Goal: Task Accomplishment & Management: Use online tool/utility

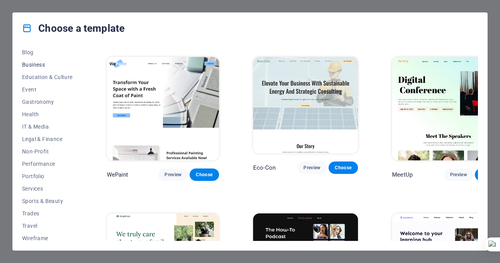
scroll to position [116, 0]
click at [40, 150] on span "Non-Profit" at bounding box center [47, 150] width 51 height 6
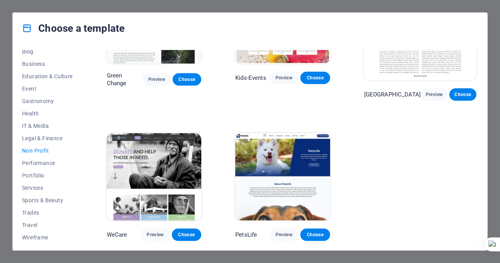
scroll to position [71, 0]
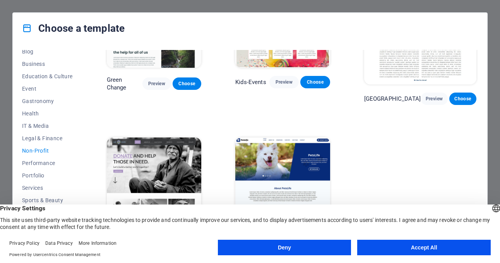
click at [428, 248] on button "Accept All" at bounding box center [424, 247] width 134 height 15
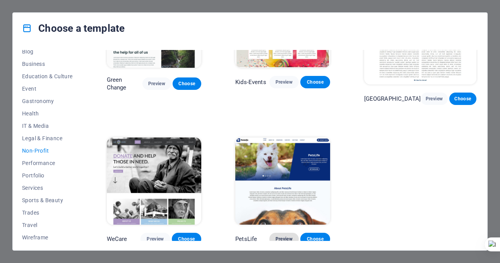
click at [293, 237] on span "Preview" at bounding box center [284, 239] width 17 height 6
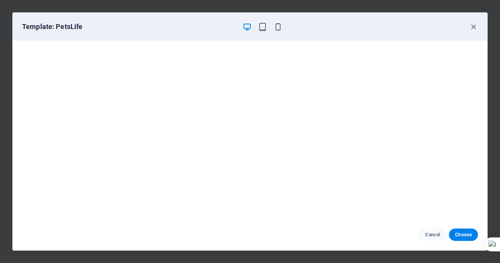
click at [473, 24] on icon "button" at bounding box center [473, 26] width 9 height 9
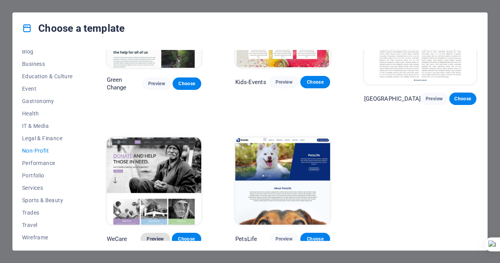
click at [160, 237] on span "Preview" at bounding box center [155, 239] width 17 height 6
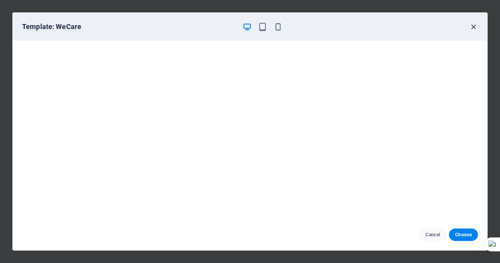
click at [474, 28] on icon "button" at bounding box center [473, 26] width 9 height 9
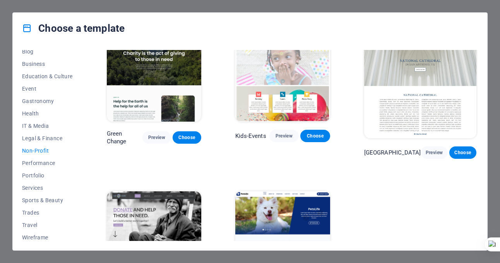
scroll to position [0, 0]
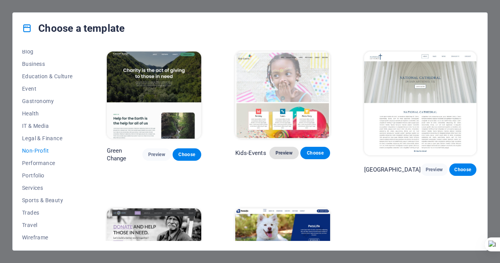
click at [293, 156] on span "Preview" at bounding box center [284, 153] width 17 height 6
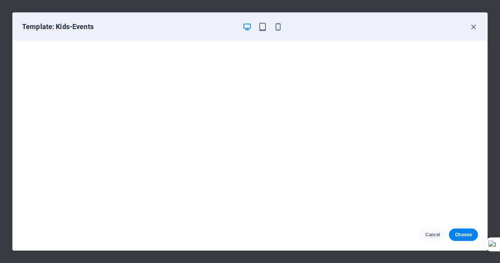
scroll to position [2, 0]
click at [434, 233] on span "Cancel" at bounding box center [433, 234] width 17 height 6
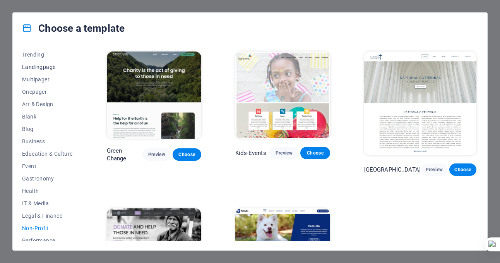
scroll to position [0, 0]
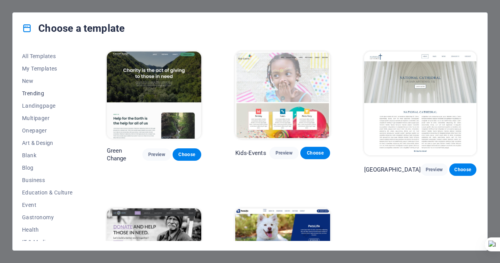
click at [40, 93] on span "Trending" at bounding box center [47, 93] width 51 height 6
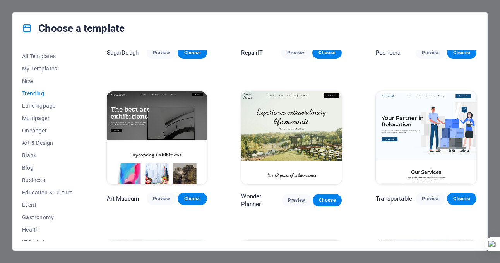
scroll to position [116, 0]
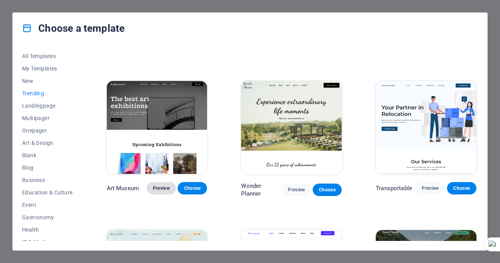
click at [161, 188] on span "Preview" at bounding box center [161, 188] width 17 height 6
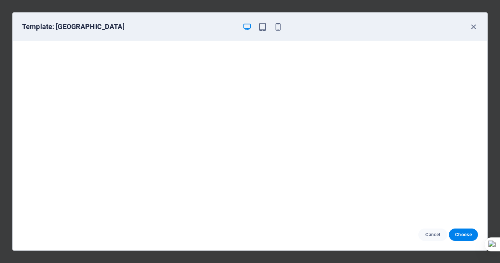
scroll to position [2, 0]
click at [432, 234] on span "Cancel" at bounding box center [433, 234] width 17 height 6
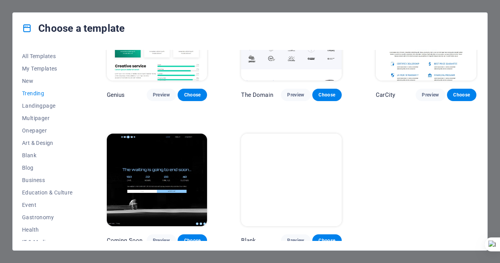
scroll to position [653, 0]
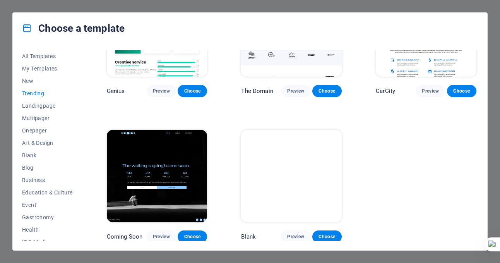
click at [480, 6] on div "Choose a template All Templates My Templates New Trending Landingpage Multipage…" at bounding box center [250, 131] width 500 height 263
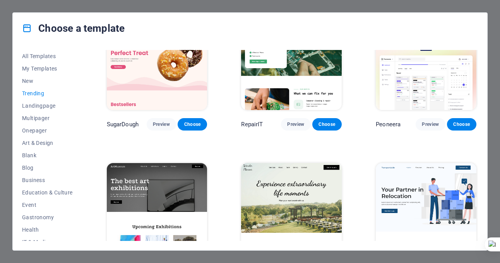
scroll to position [0, 0]
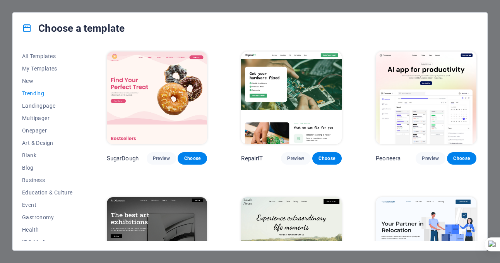
click at [483, 19] on div "Choose a template" at bounding box center [250, 28] width 475 height 31
click at [488, 7] on div "Choose a template All Templates My Templates New Trending Landingpage Multipage…" at bounding box center [250, 131] width 500 height 263
click at [7, 125] on div "Choose a template All Templates My Templates New Trending Landingpage Multipage…" at bounding box center [250, 131] width 500 height 263
click at [58, 9] on div "Choose a template All Templates My Templates New Trending Landingpage Multipage…" at bounding box center [250, 131] width 500 height 263
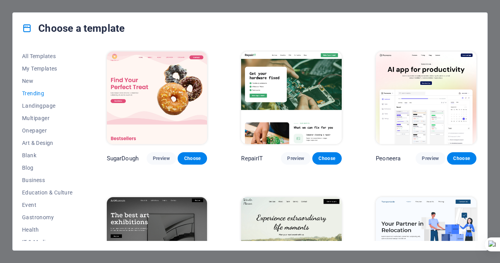
click at [58, 9] on div "Choose a template All Templates My Templates New Trending Landingpage Multipage…" at bounding box center [250, 131] width 500 height 263
click at [122, 72] on img at bounding box center [157, 97] width 101 height 93
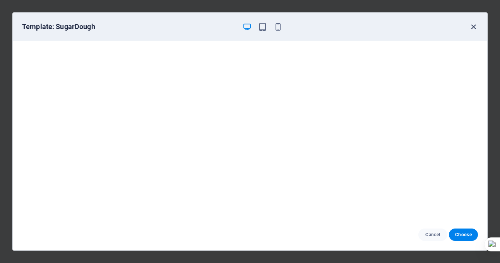
click at [475, 27] on icon "button" at bounding box center [473, 26] width 9 height 9
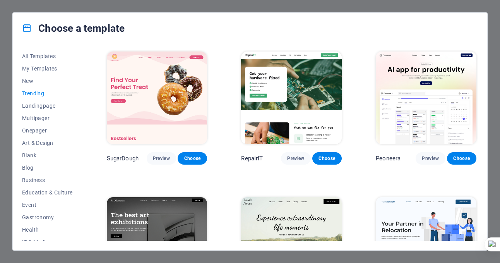
click at [476, 5] on div "Choose a template All Templates My Templates New Trending Landingpage Multipage…" at bounding box center [250, 131] width 500 height 263
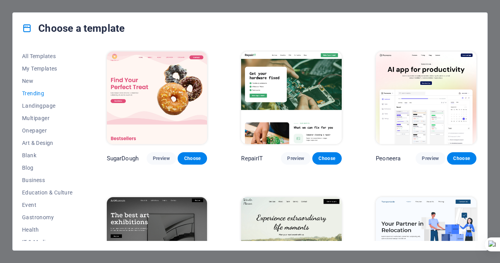
click at [476, 5] on div "Choose a template All Templates My Templates New Trending Landingpage Multipage…" at bounding box center [250, 131] width 500 height 263
click at [495, 258] on div "Choose a template All Templates My Templates New Trending Landingpage Multipage…" at bounding box center [250, 131] width 500 height 263
